Goal: Ask a question

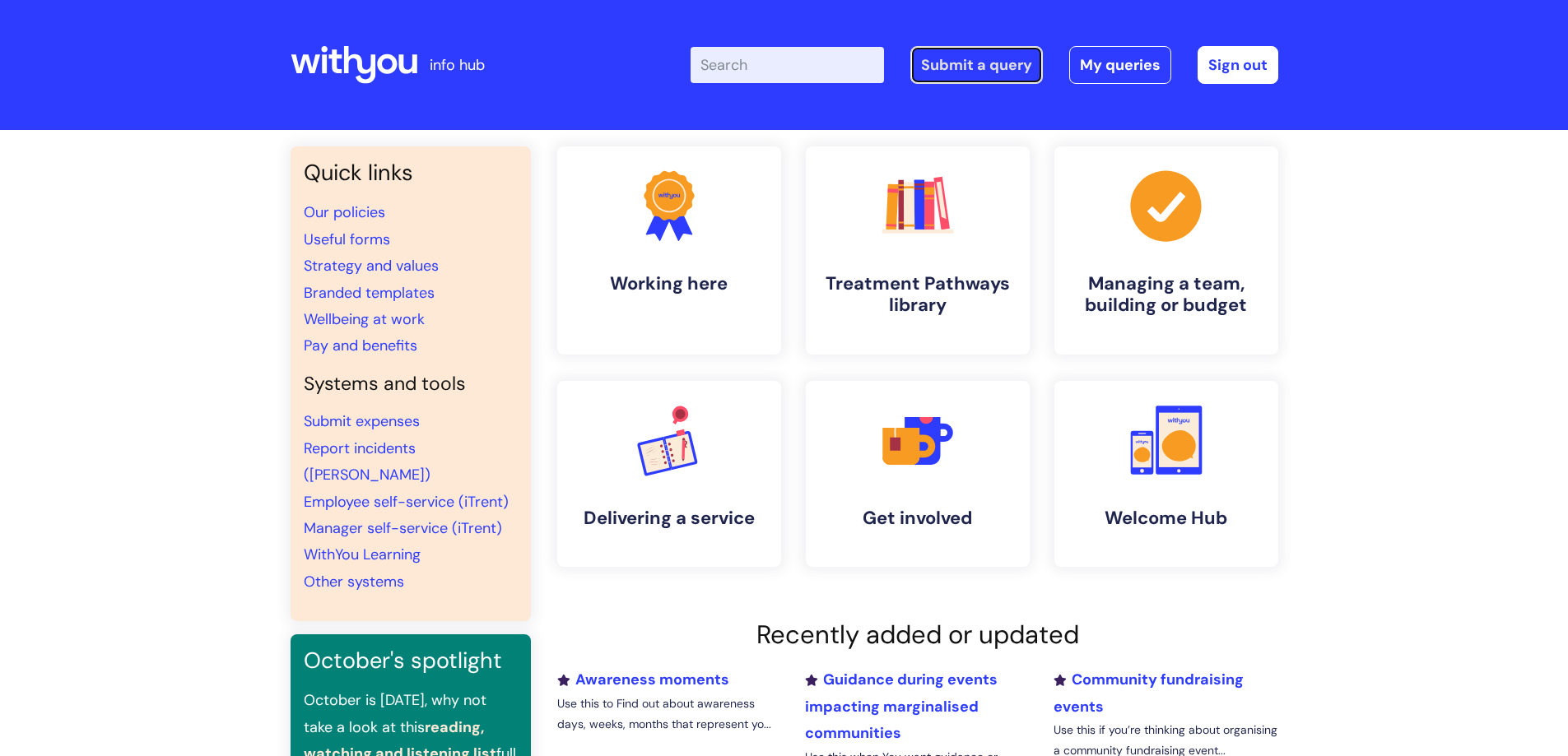
click at [953, 72] on link "Submit a query" at bounding box center [976, 66] width 132 height 38
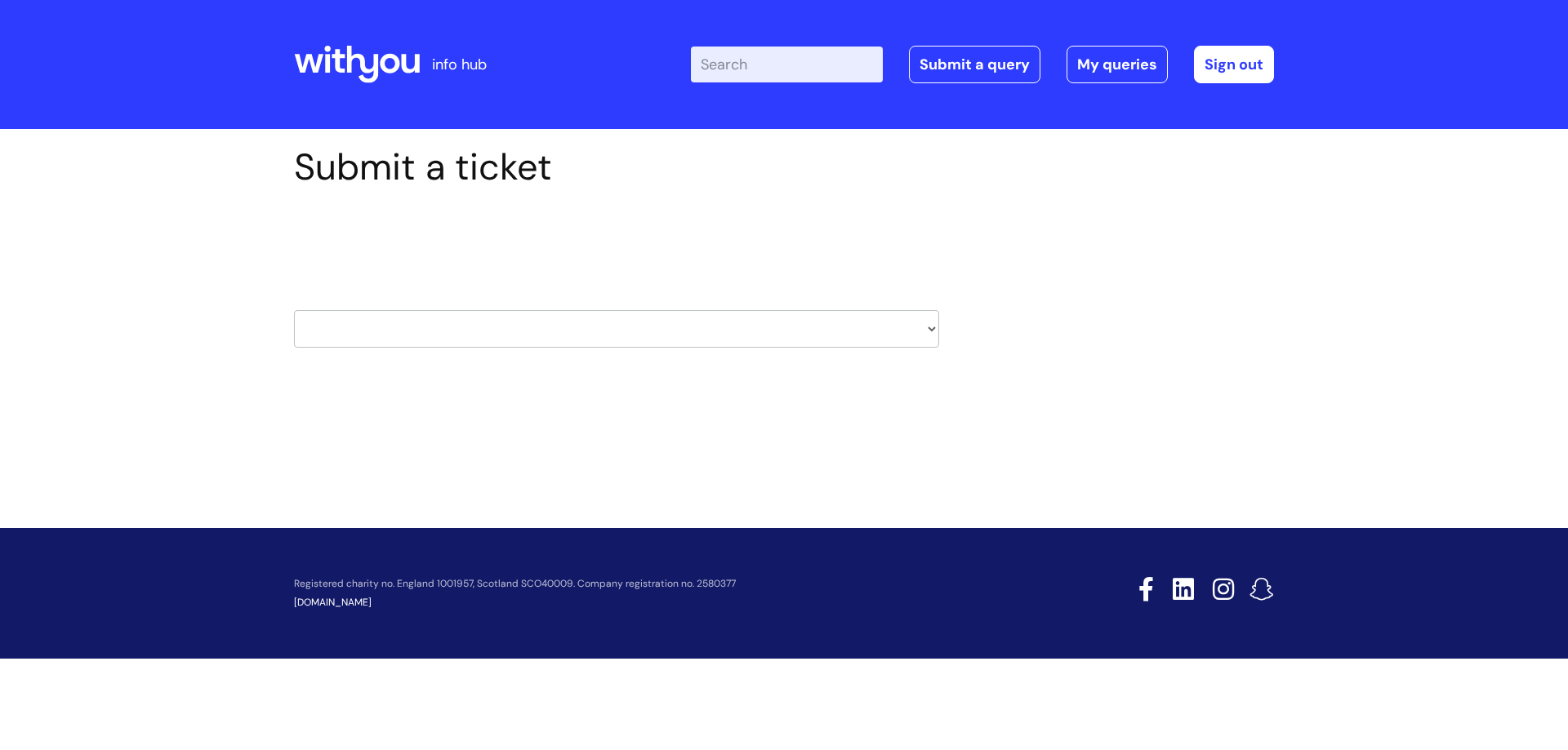
click at [562, 333] on select "HR / People IT and Support Clinical Drug Alerts Finance Accounts Data Support T…" at bounding box center [616, 329] width 645 height 38
click at [418, 463] on div "Submit a ticket Select issue type HR / People IT and Support Clinical Drug Aler…" at bounding box center [784, 298] width 1568 height 338
